Goal: Task Accomplishment & Management: Use online tool/utility

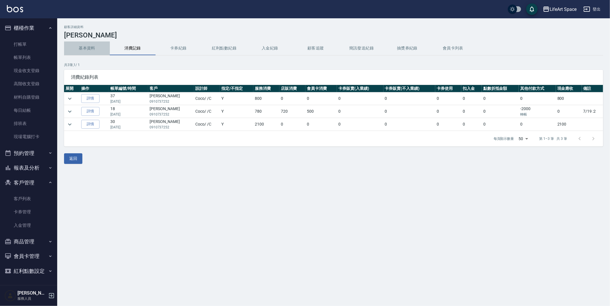
click at [91, 44] on button "基本資料" at bounding box center [87, 48] width 46 height 14
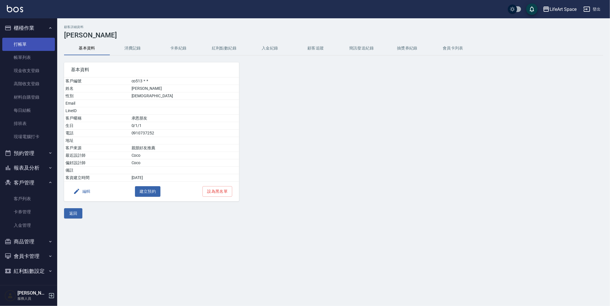
click at [45, 44] on link "打帳單" at bounding box center [28, 44] width 53 height 13
